Goal: Information Seeking & Learning: Learn about a topic

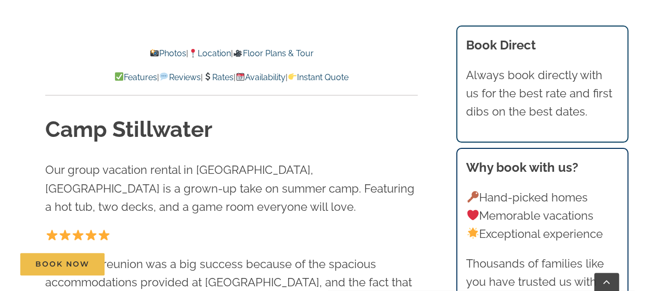
scroll to position [312, 0]
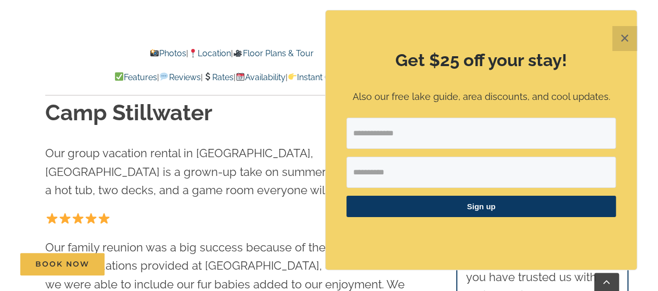
click at [623, 40] on button "✕" at bounding box center [624, 38] width 25 height 25
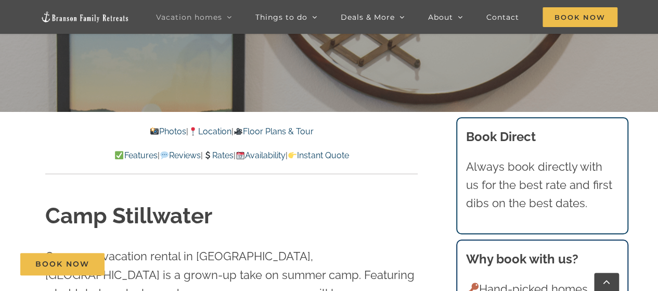
scroll to position [260, 0]
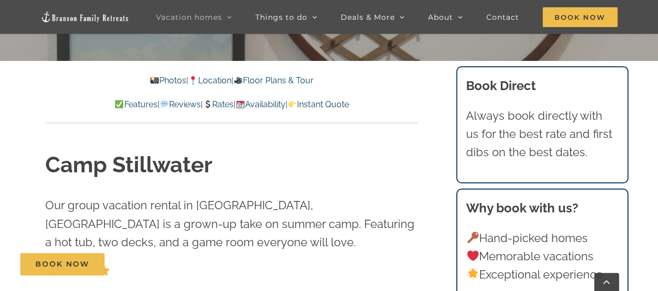
click at [153, 80] on link "Photos" at bounding box center [168, 80] width 36 height 10
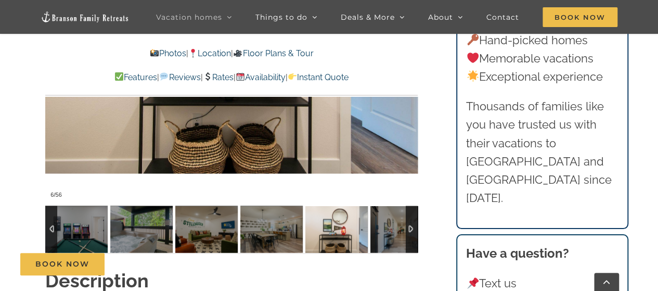
scroll to position [832, 0]
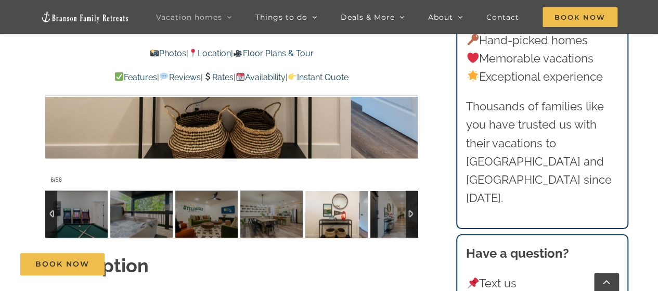
click at [52, 192] on div at bounding box center [51, 213] width 12 height 47
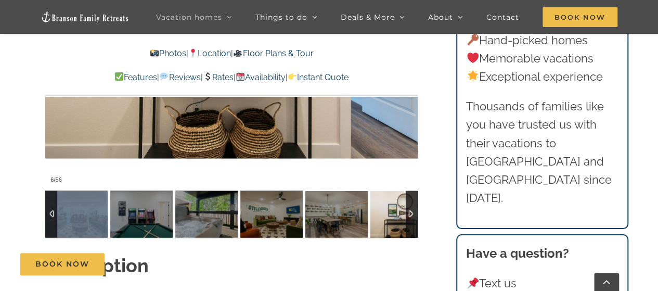
click at [52, 192] on div at bounding box center [51, 213] width 12 height 47
click at [51, 192] on div at bounding box center [51, 213] width 12 height 47
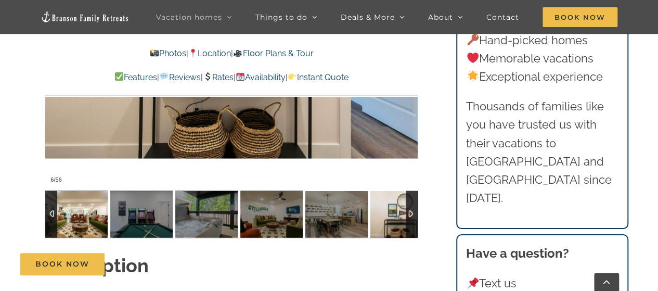
click at [66, 196] on img at bounding box center [76, 213] width 62 height 47
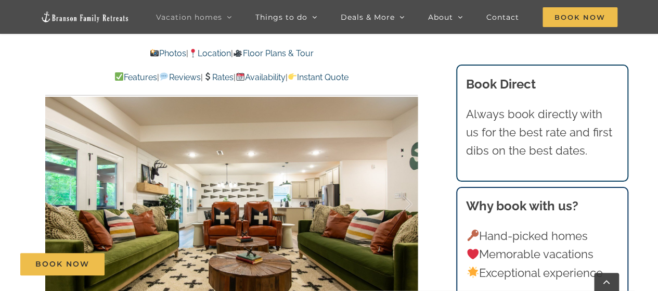
scroll to position [676, 0]
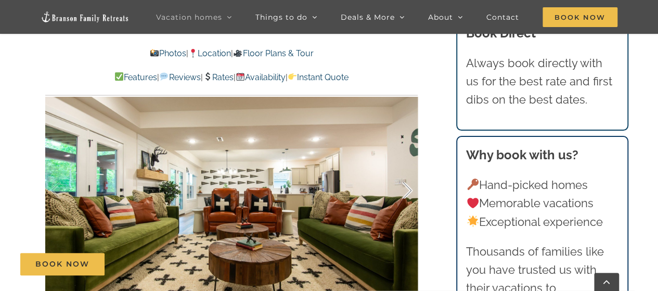
click at [409, 169] on div at bounding box center [396, 190] width 32 height 64
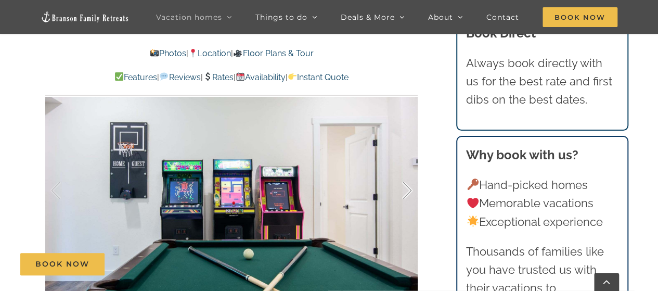
click at [408, 168] on div at bounding box center [396, 190] width 32 height 64
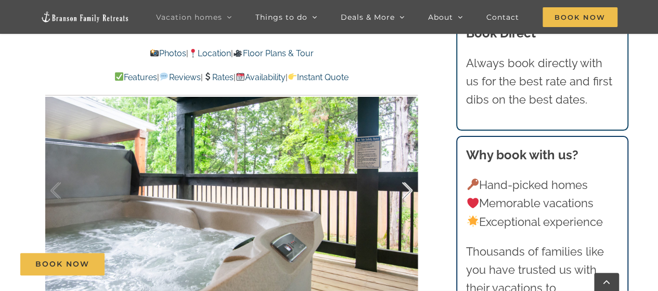
click at [407, 166] on div at bounding box center [396, 190] width 32 height 64
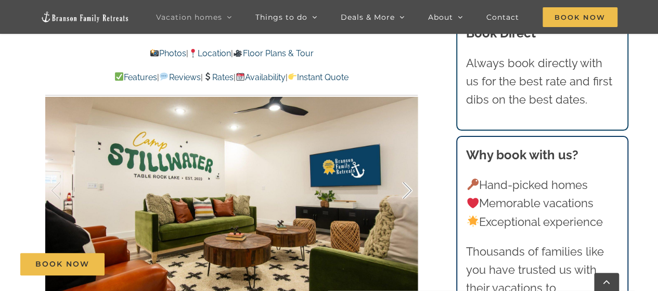
click at [407, 168] on div at bounding box center [396, 190] width 32 height 64
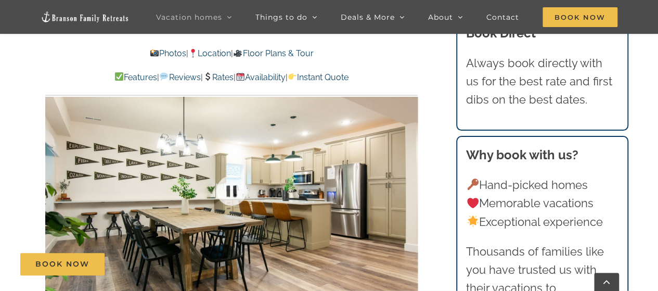
click at [408, 168] on div at bounding box center [231, 190] width 372 height 306
click at [408, 168] on div at bounding box center [396, 190] width 32 height 64
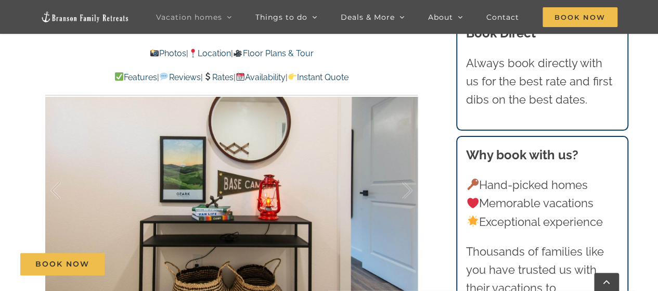
click at [408, 168] on div at bounding box center [396, 190] width 32 height 64
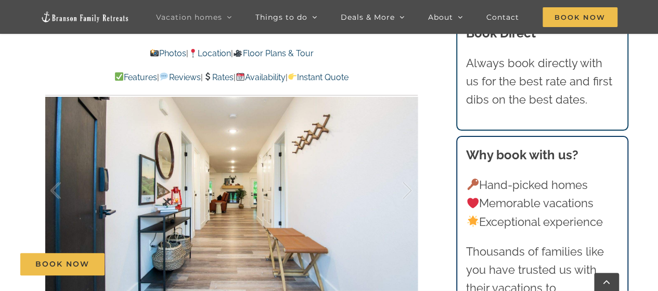
click at [408, 168] on div "7 / 56" at bounding box center [231, 190] width 372 height 306
click at [411, 168] on div at bounding box center [396, 190] width 32 height 64
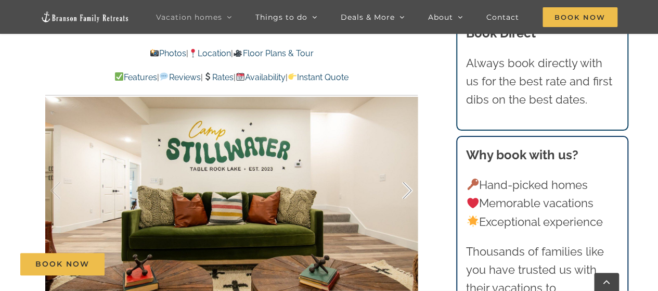
click at [410, 168] on div at bounding box center [396, 190] width 32 height 64
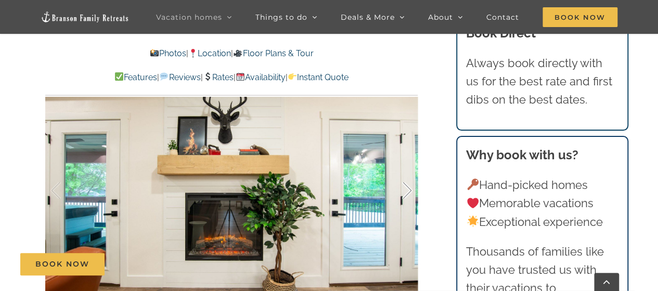
click at [409, 167] on div at bounding box center [396, 190] width 32 height 64
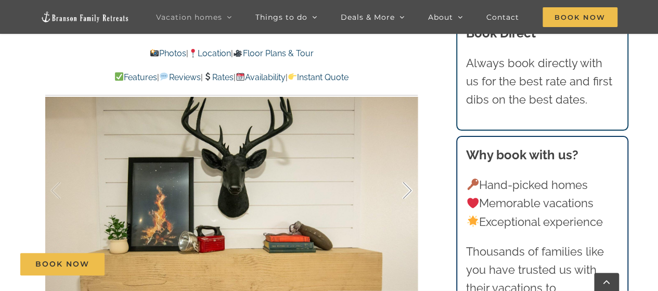
click at [409, 167] on div at bounding box center [396, 190] width 32 height 64
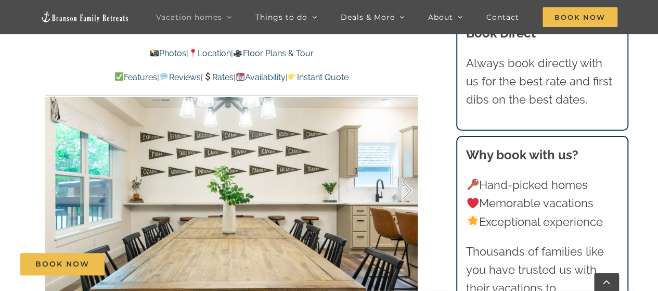
click at [409, 167] on div at bounding box center [396, 190] width 32 height 64
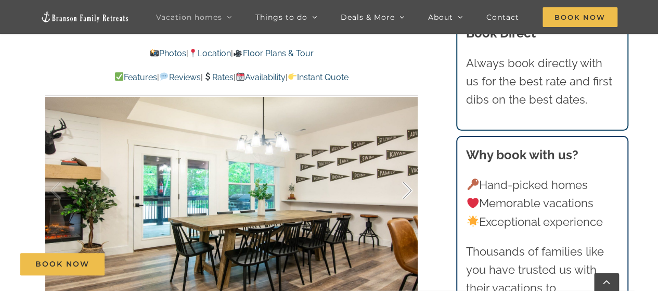
click at [408, 168] on div at bounding box center [396, 190] width 32 height 64
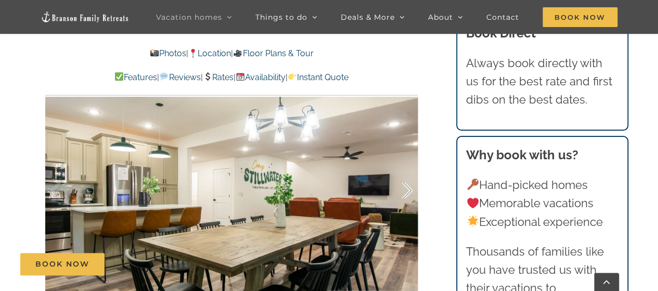
click at [409, 168] on div at bounding box center [396, 190] width 32 height 64
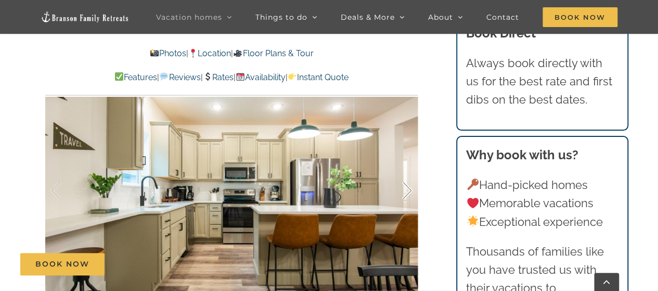
click at [408, 168] on div at bounding box center [396, 190] width 32 height 64
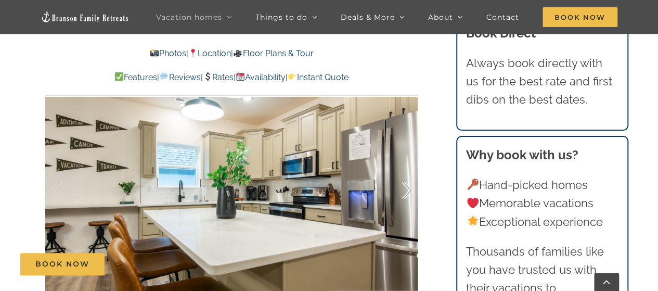
click at [408, 165] on div at bounding box center [396, 190] width 32 height 64
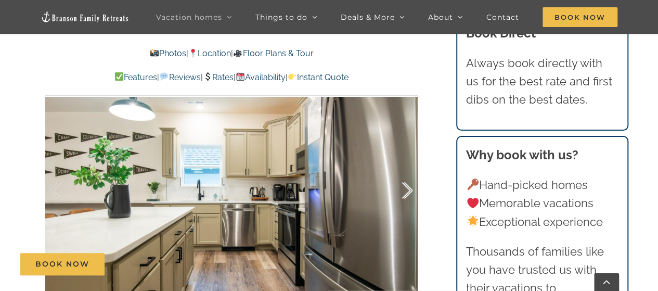
click at [408, 169] on div at bounding box center [396, 190] width 32 height 64
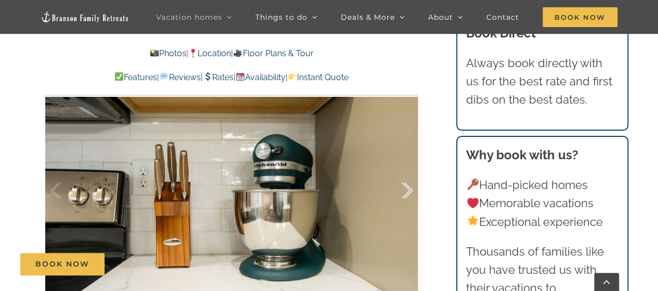
click at [407, 167] on div at bounding box center [396, 190] width 32 height 64
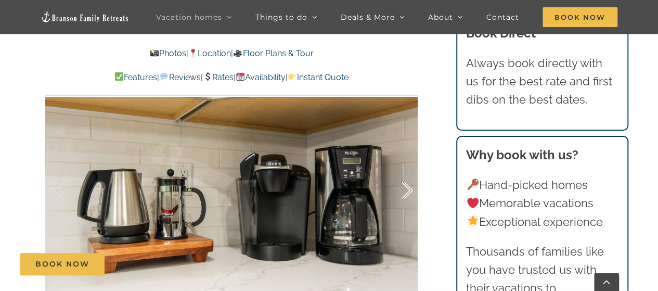
click at [409, 166] on div at bounding box center [396, 190] width 32 height 64
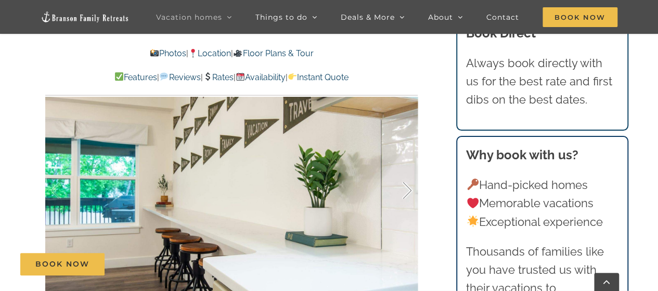
click at [407, 167] on div at bounding box center [396, 190] width 32 height 64
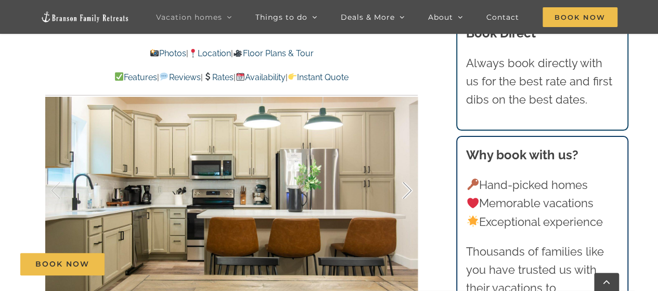
click at [407, 167] on div at bounding box center [396, 190] width 32 height 64
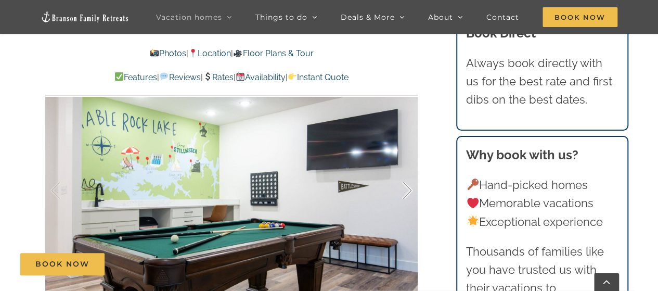
click at [409, 167] on div at bounding box center [396, 190] width 32 height 64
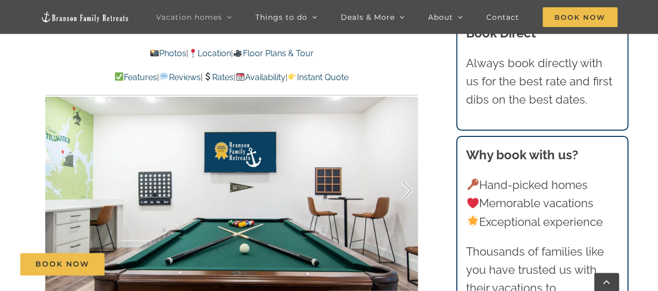
click at [408, 168] on div at bounding box center [396, 190] width 32 height 64
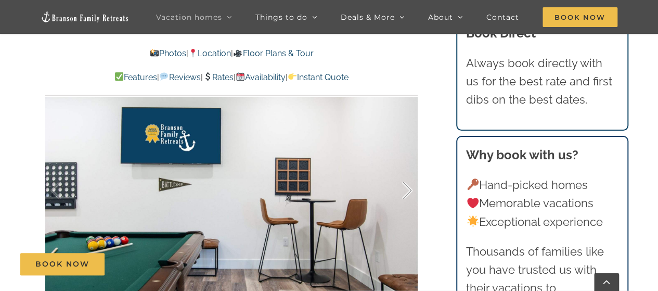
click at [408, 167] on div at bounding box center [396, 190] width 32 height 64
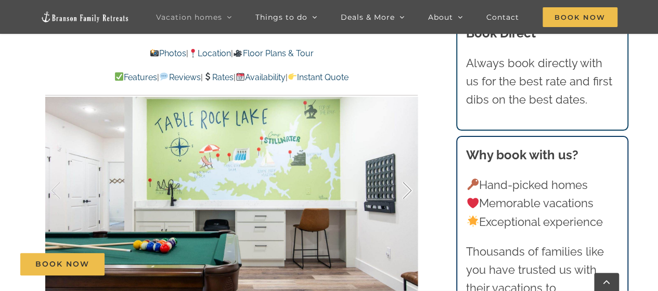
click at [407, 168] on div at bounding box center [396, 190] width 32 height 64
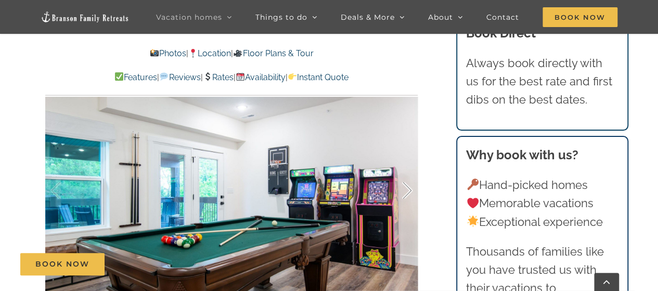
click at [409, 165] on div at bounding box center [396, 190] width 32 height 64
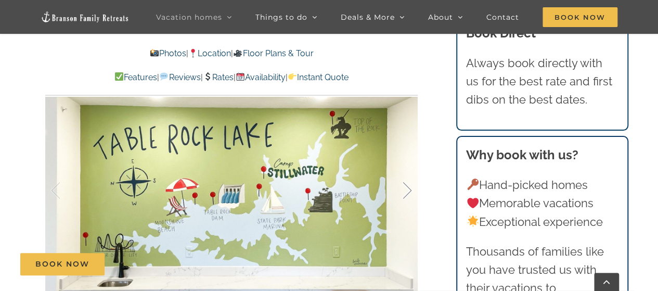
click at [408, 169] on div at bounding box center [396, 190] width 32 height 64
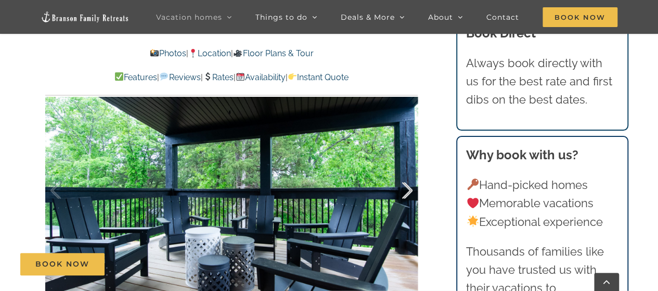
click at [408, 167] on div at bounding box center [396, 190] width 32 height 64
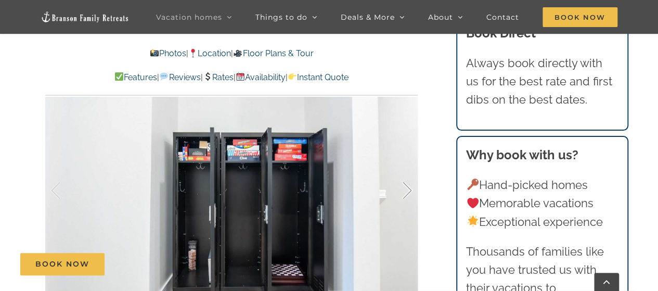
click at [407, 166] on div at bounding box center [396, 190] width 32 height 64
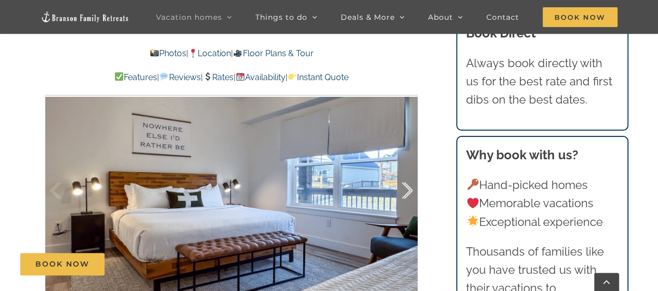
click at [408, 169] on div at bounding box center [396, 190] width 32 height 64
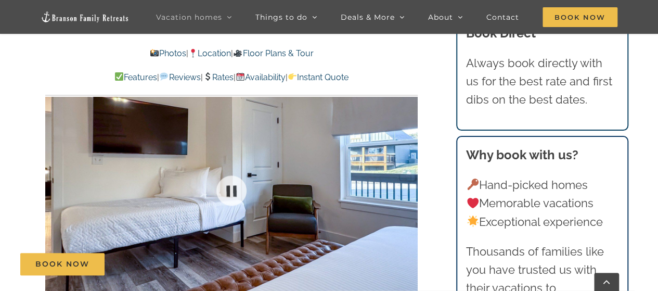
click at [408, 169] on div at bounding box center [231, 190] width 372 height 306
click at [408, 169] on div at bounding box center [396, 190] width 32 height 64
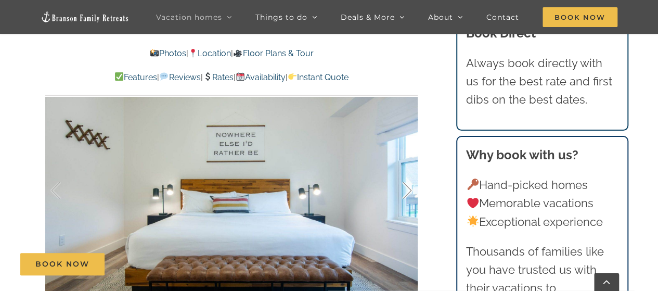
click at [408, 168] on div at bounding box center [396, 190] width 32 height 64
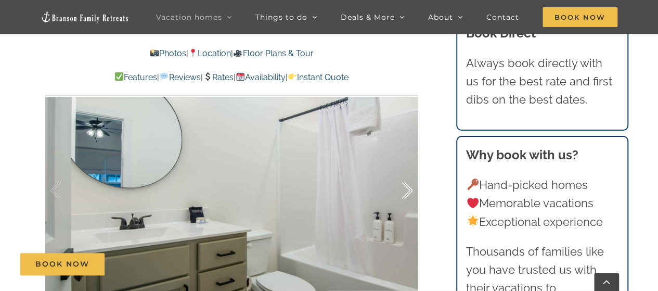
click at [407, 166] on div at bounding box center [396, 190] width 32 height 64
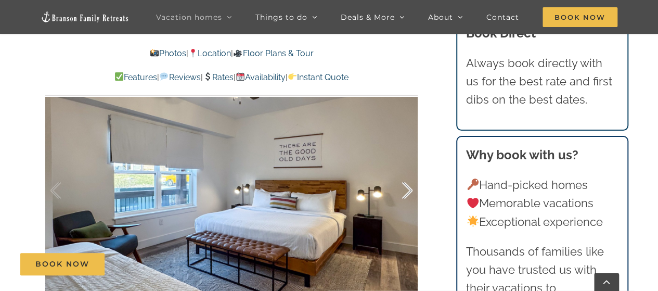
click at [409, 168] on div at bounding box center [396, 190] width 32 height 64
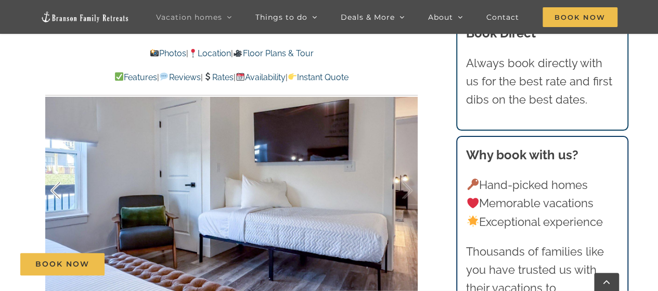
click at [54, 167] on div at bounding box center [66, 190] width 32 height 64
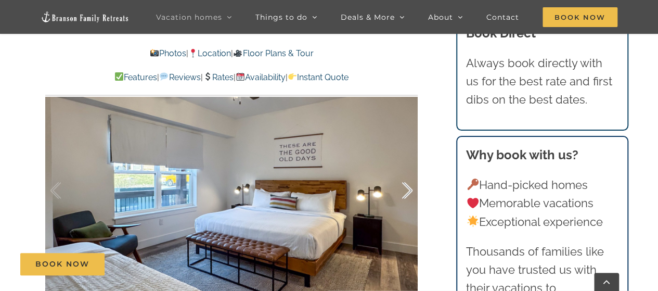
click at [409, 166] on div at bounding box center [396, 190] width 32 height 64
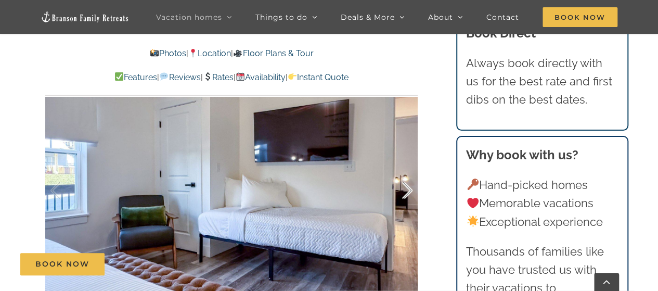
click at [408, 166] on div at bounding box center [396, 190] width 32 height 64
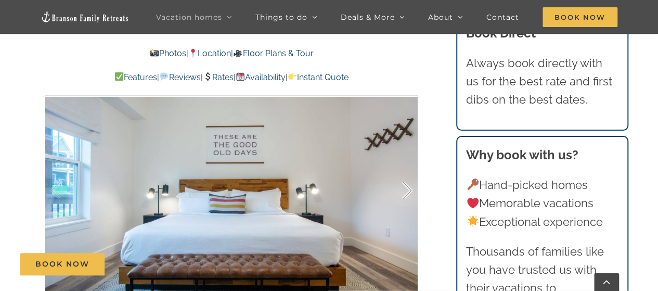
click at [409, 166] on div at bounding box center [396, 190] width 32 height 64
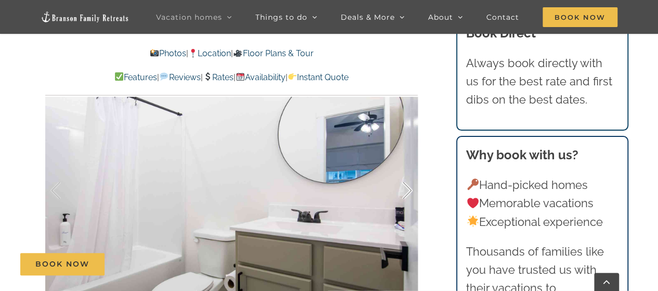
click at [409, 167] on div at bounding box center [396, 190] width 32 height 64
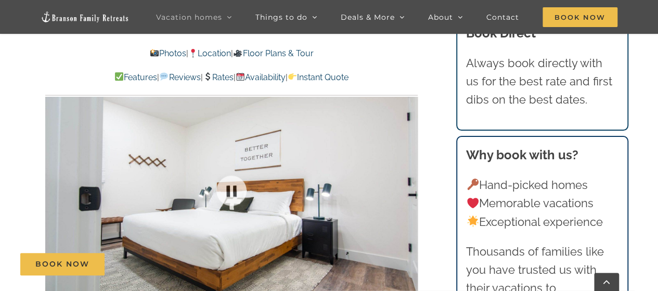
click at [409, 166] on div at bounding box center [231, 190] width 372 height 306
click at [409, 166] on div at bounding box center [396, 190] width 32 height 64
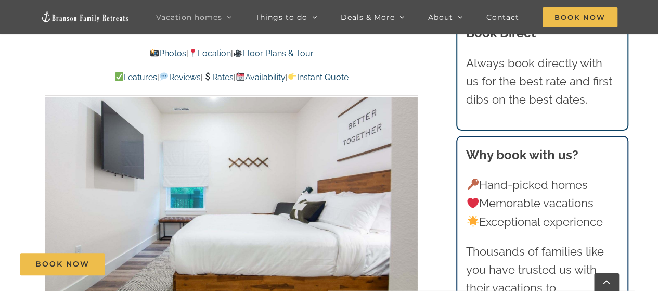
click at [411, 166] on div at bounding box center [427, 190] width 32 height 64
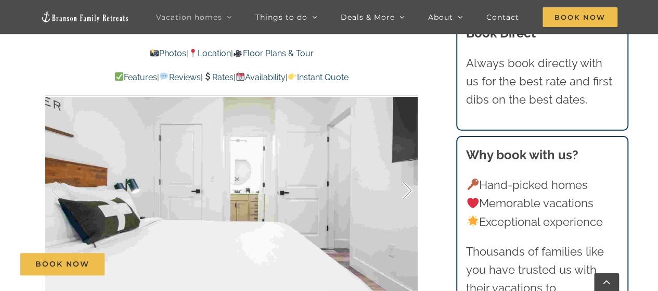
click at [407, 167] on div at bounding box center [396, 190] width 32 height 64
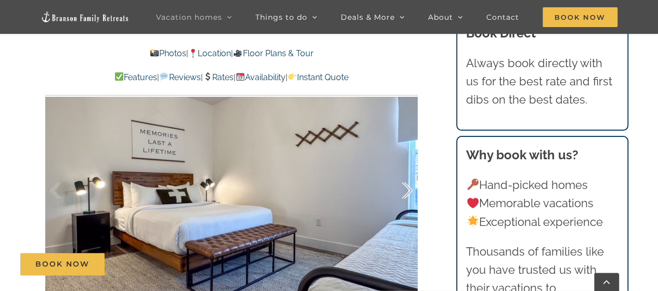
click at [410, 169] on div at bounding box center [396, 190] width 32 height 64
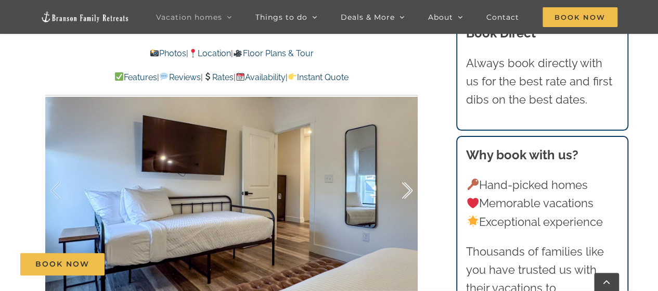
click at [410, 169] on div at bounding box center [396, 190] width 32 height 64
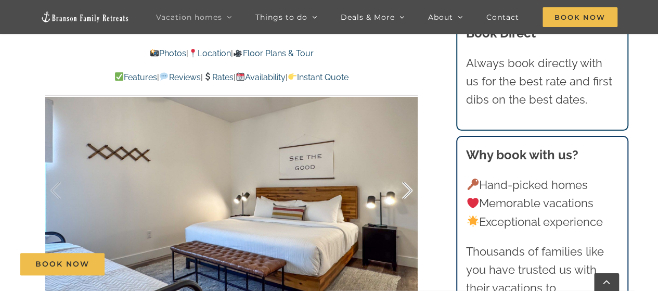
click at [410, 169] on div at bounding box center [396, 190] width 32 height 64
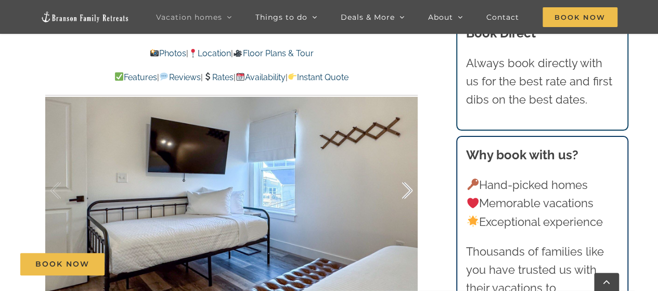
click at [410, 169] on div at bounding box center [396, 190] width 32 height 64
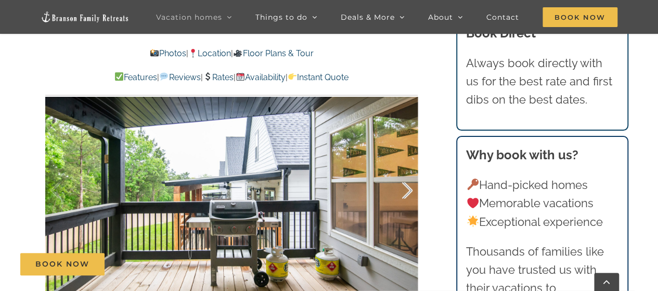
click at [409, 169] on div at bounding box center [396, 190] width 32 height 64
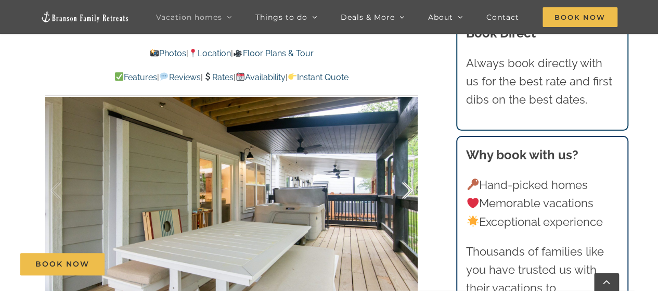
click at [409, 167] on div at bounding box center [396, 190] width 32 height 64
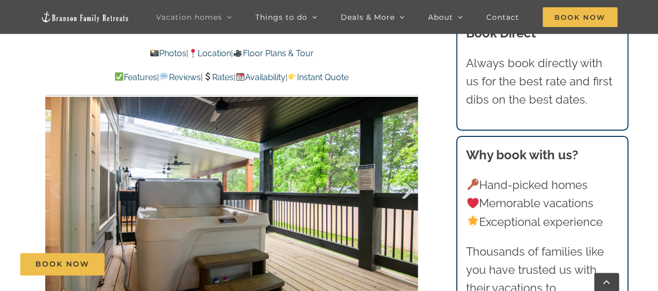
click at [407, 169] on div at bounding box center [396, 190] width 32 height 64
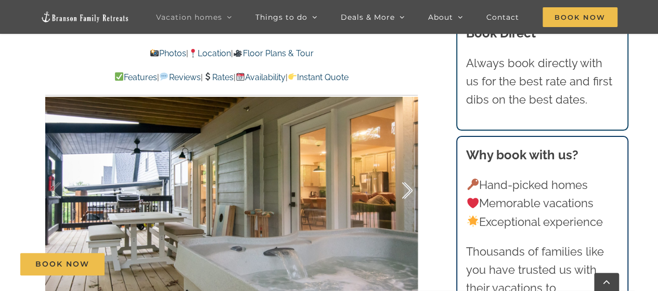
click at [408, 167] on div at bounding box center [396, 190] width 32 height 64
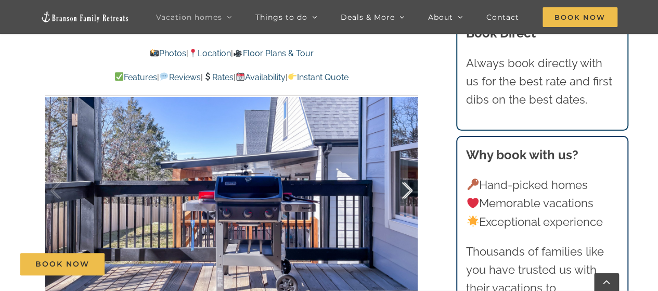
click at [408, 169] on div at bounding box center [396, 190] width 32 height 64
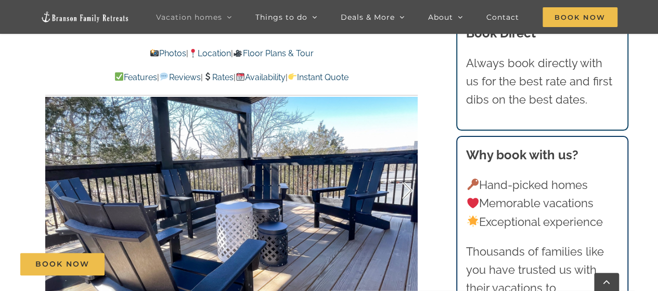
click at [407, 167] on div at bounding box center [396, 190] width 32 height 64
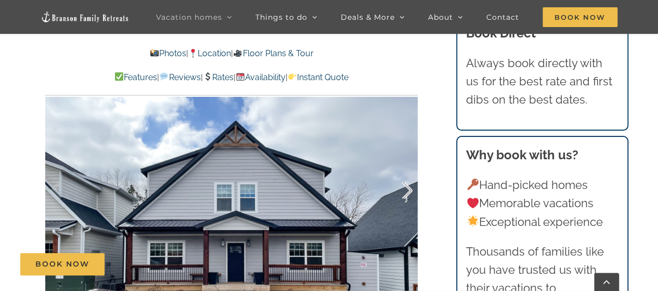
click at [407, 169] on div at bounding box center [396, 190] width 32 height 64
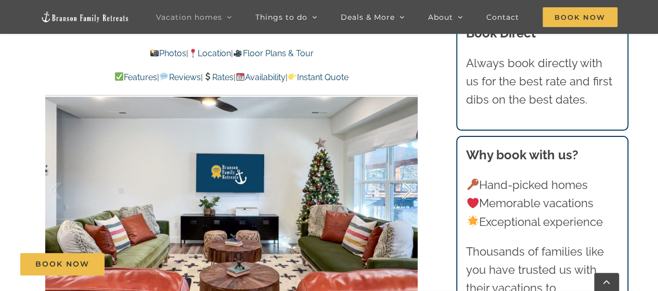
click at [407, 167] on div at bounding box center [396, 190] width 32 height 64
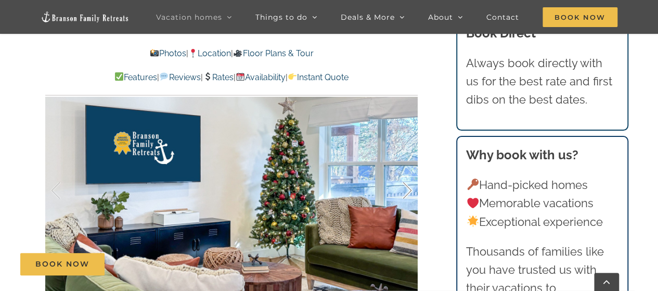
click at [408, 166] on div at bounding box center [396, 190] width 32 height 64
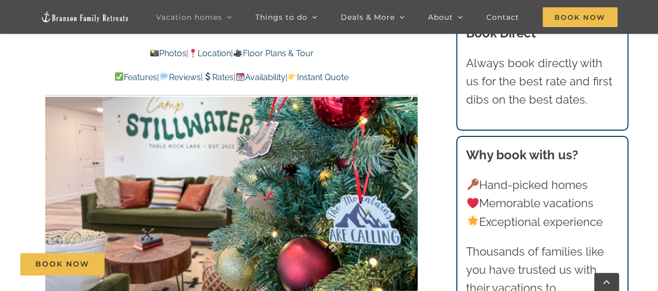
click at [410, 168] on div at bounding box center [396, 190] width 32 height 64
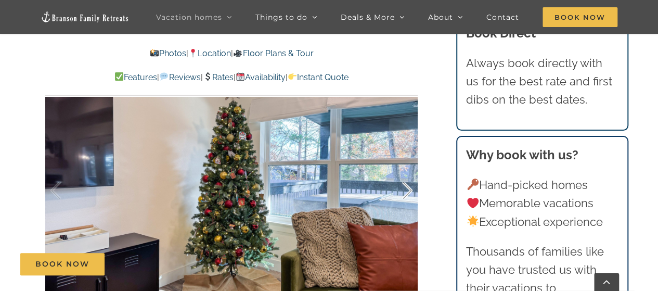
click at [410, 168] on div at bounding box center [396, 190] width 32 height 64
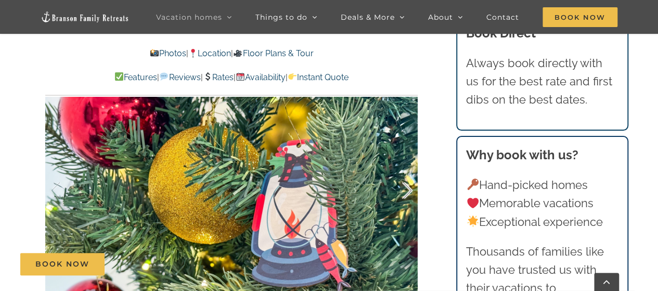
click at [410, 168] on div at bounding box center [396, 190] width 32 height 64
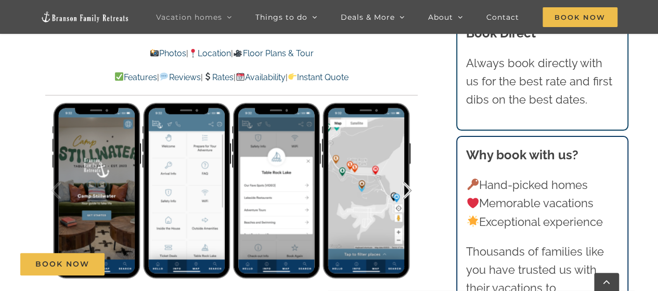
click at [410, 168] on div at bounding box center [396, 190] width 32 height 64
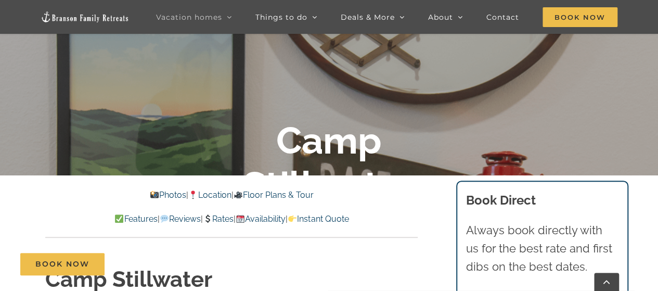
scroll to position [0, 0]
